Goal: Information Seeking & Learning: Learn about a topic

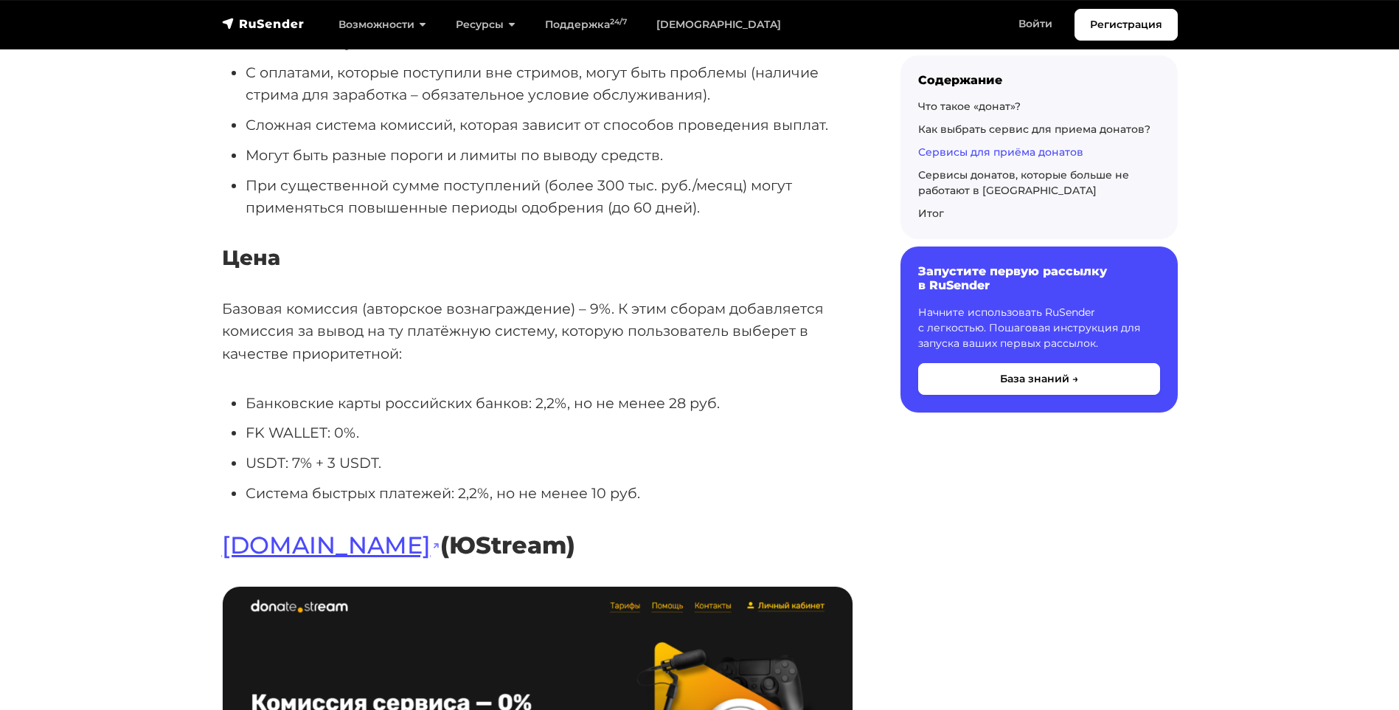
scroll to position [11656, 0]
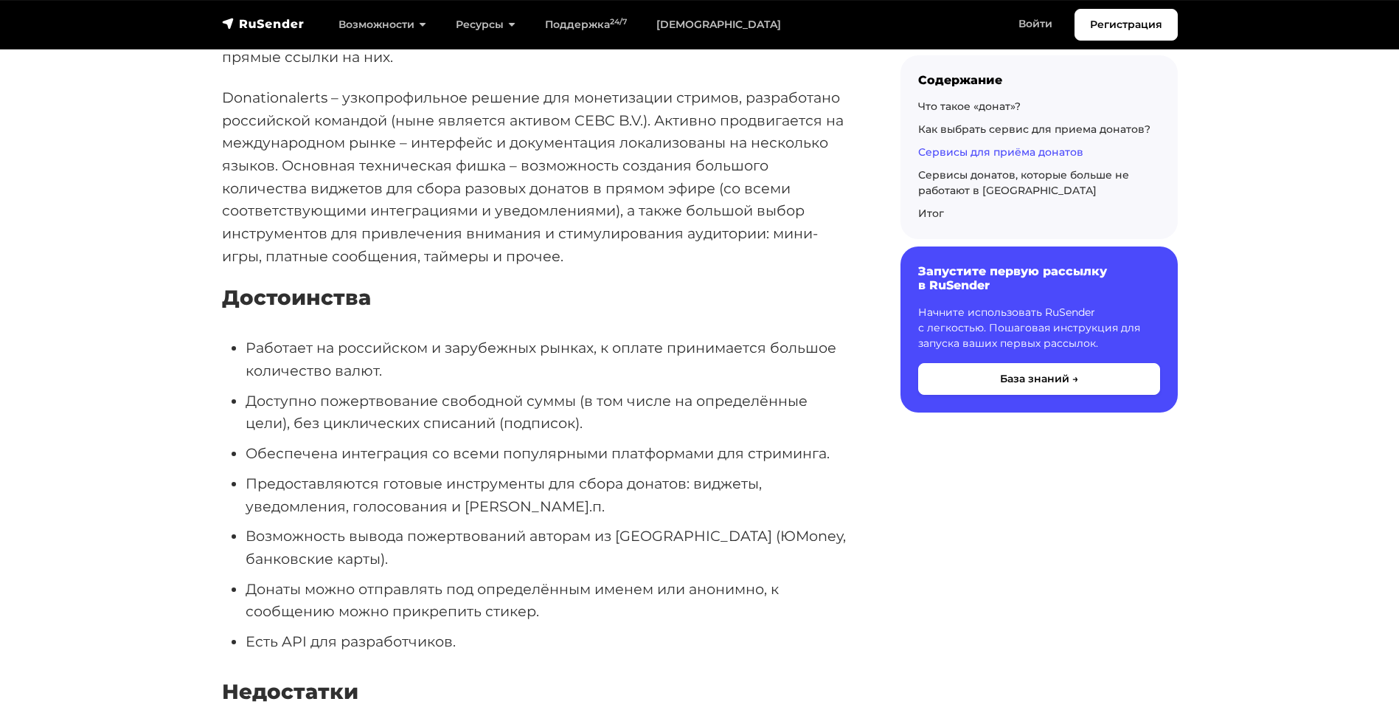
scroll to position [9874, 0]
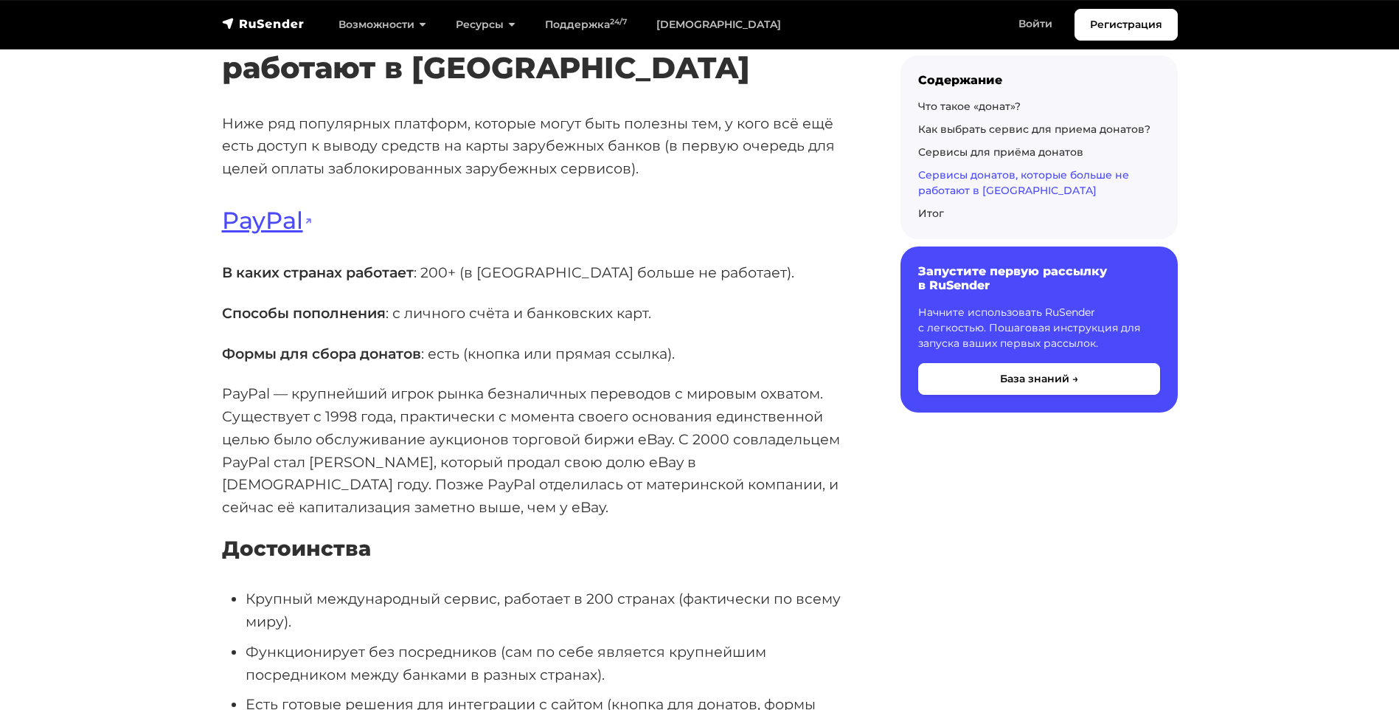
scroll to position [15787, 0]
